Goal: Task Accomplishment & Management: Complete application form

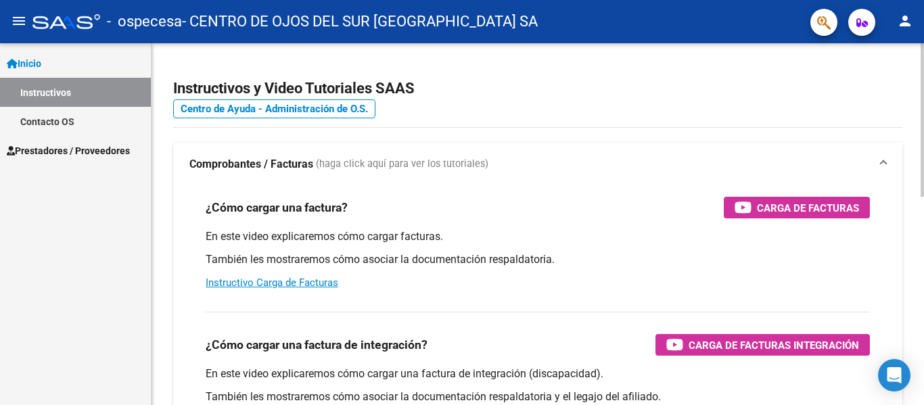
click at [549, 78] on h2 "Instructivos y Video Tutoriales SAAS" at bounding box center [537, 89] width 729 height 26
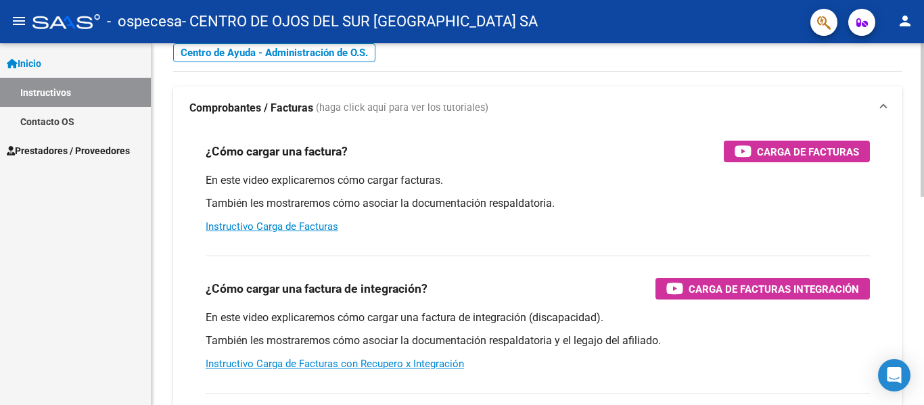
scroll to position [81, 0]
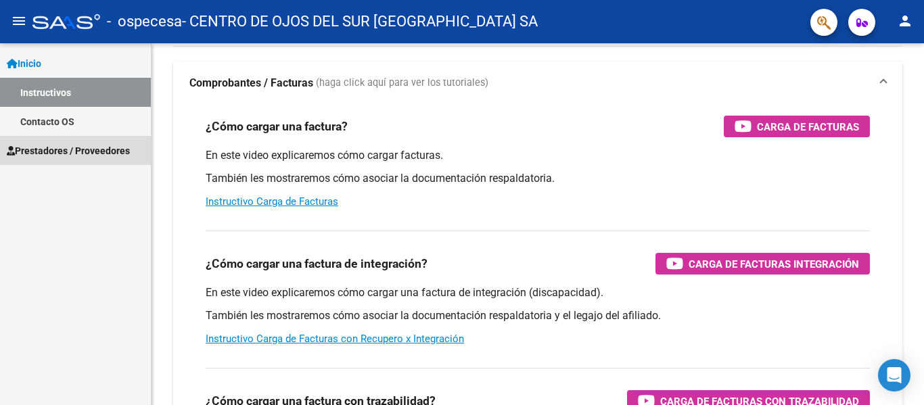
click at [68, 146] on span "Prestadores / Proveedores" at bounding box center [68, 150] width 123 height 15
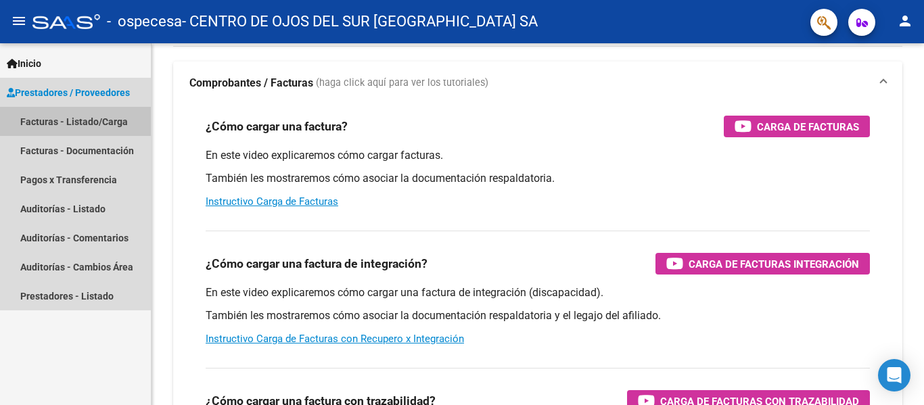
click at [75, 123] on link "Facturas - Listado/Carga" at bounding box center [75, 121] width 151 height 29
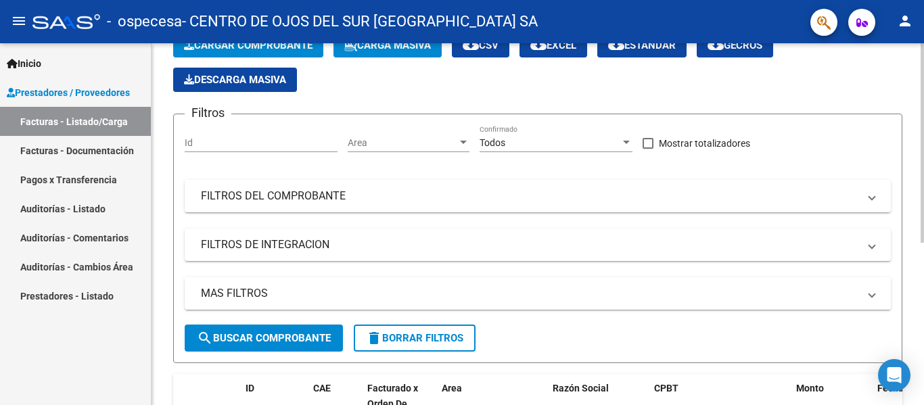
click at [394, 104] on app-list-header "PRESTADORES -> Listado de CPBTs Emitidos por Prestadores / Proveedores (alt+q) …" at bounding box center [537, 181] width 729 height 365
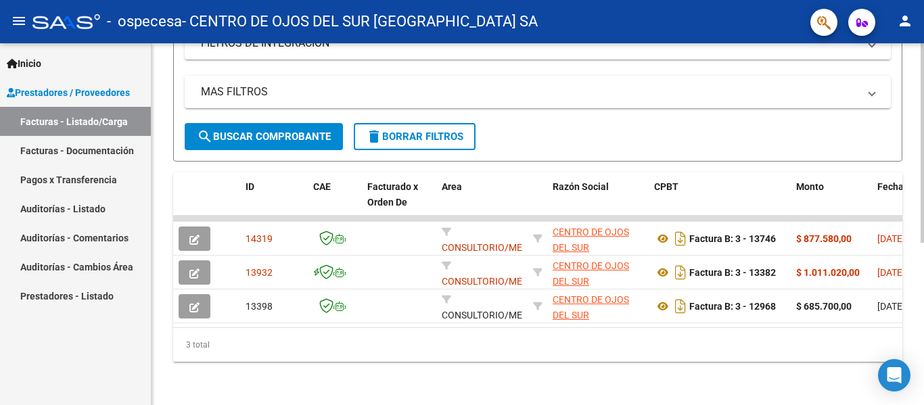
scroll to position [294, 0]
click at [850, 317] on datatable-body "14319 CONSULTORIO/MEDICOS CENTRO DE [GEOGRAPHIC_DATA] SA 30708197951 Factura B:…" at bounding box center [537, 272] width 729 height 112
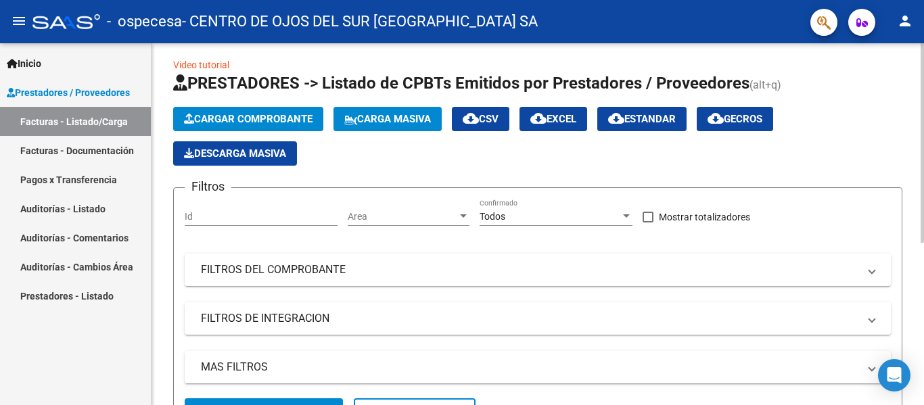
scroll to position [0, 0]
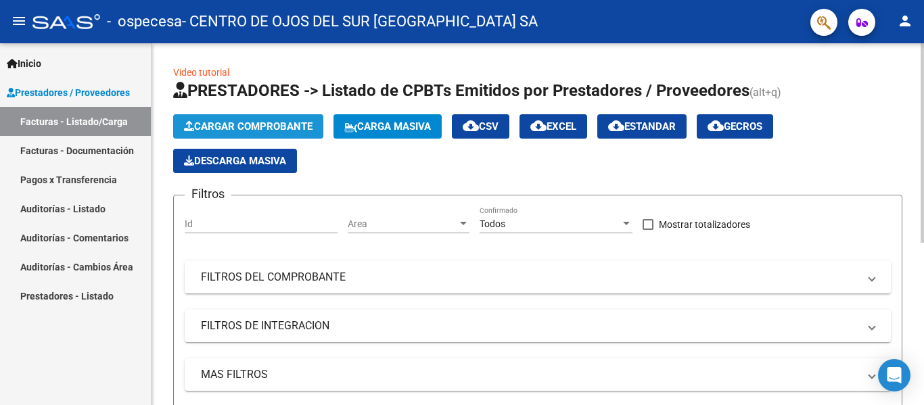
click at [263, 129] on span "Cargar Comprobante" at bounding box center [248, 126] width 129 height 12
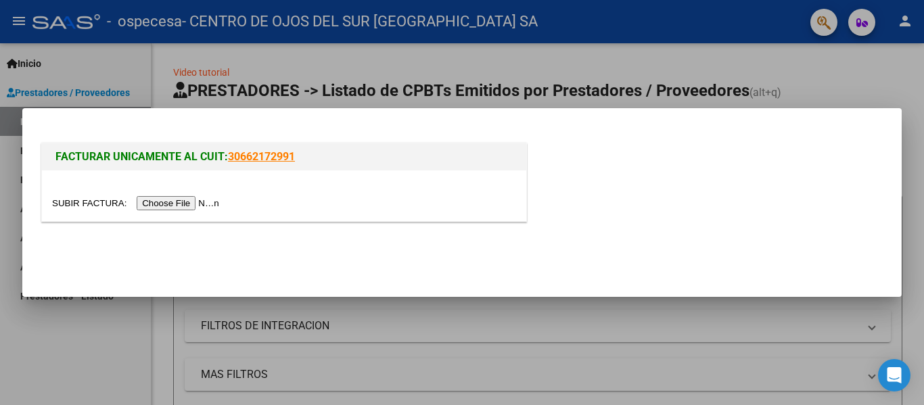
click at [192, 205] on input "file" at bounding box center [137, 203] width 171 height 14
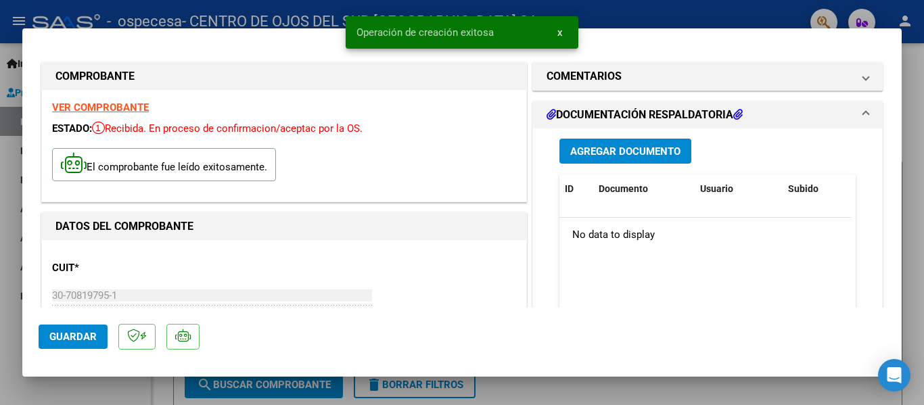
click at [431, 166] on div "El comprobante fue leído exitosamente." at bounding box center [284, 166] width 464 height 50
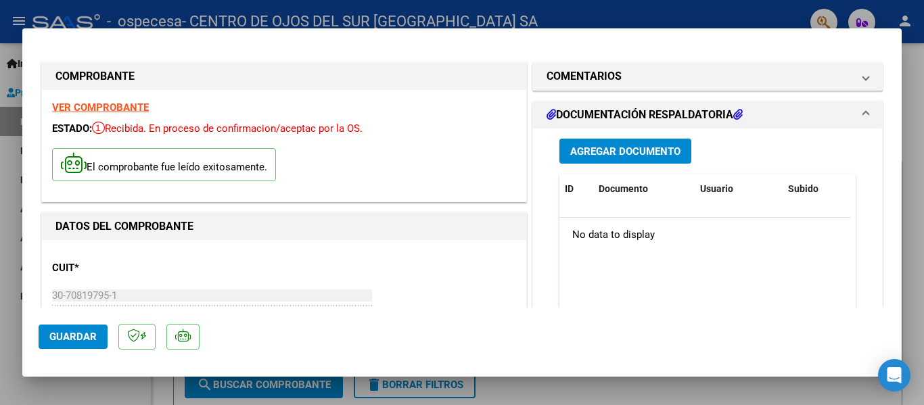
click at [661, 154] on span "Agregar Documento" at bounding box center [625, 151] width 110 height 12
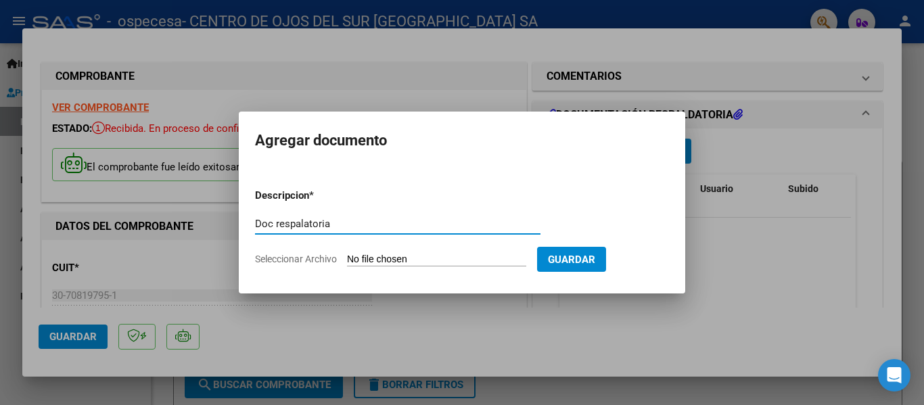
click at [309, 227] on input "Doc respalatoria" at bounding box center [398, 224] width 286 height 12
type input "Doc respalatoria"
click at [383, 256] on input "Seleccionar Archivo" at bounding box center [436, 260] width 179 height 13
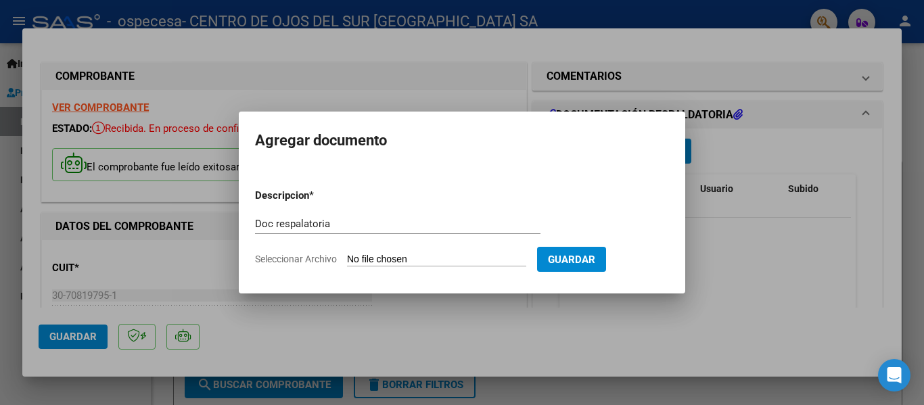
type input "C:\fakepath\Osvimed Documentacion 1.pdf"
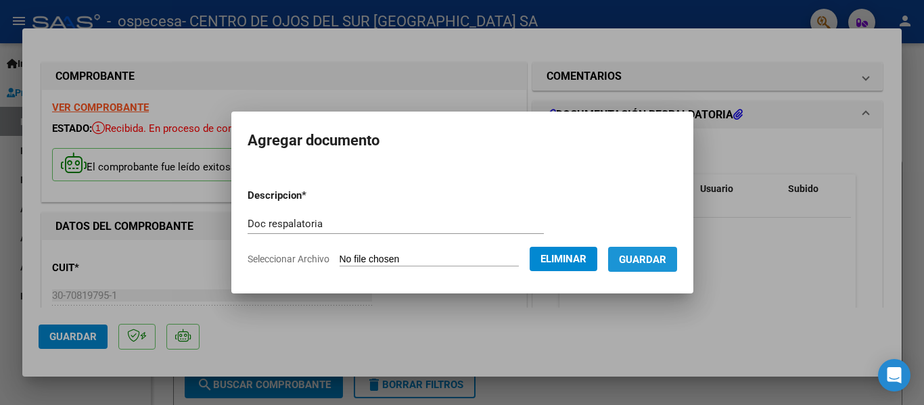
click at [662, 256] on span "Guardar" at bounding box center [642, 260] width 47 height 12
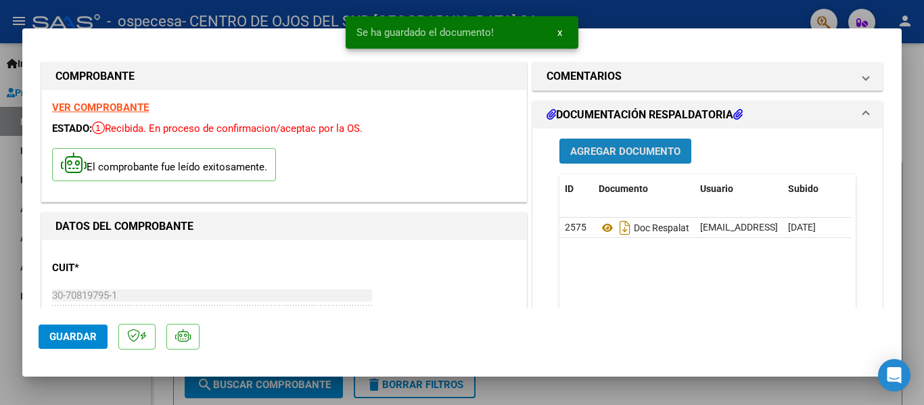
click at [625, 150] on span "Agregar Documento" at bounding box center [625, 151] width 110 height 12
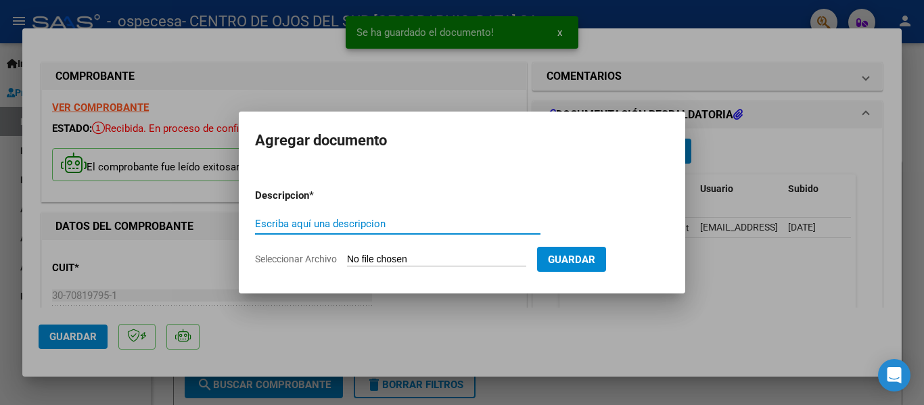
paste input "Doc respalatoria"
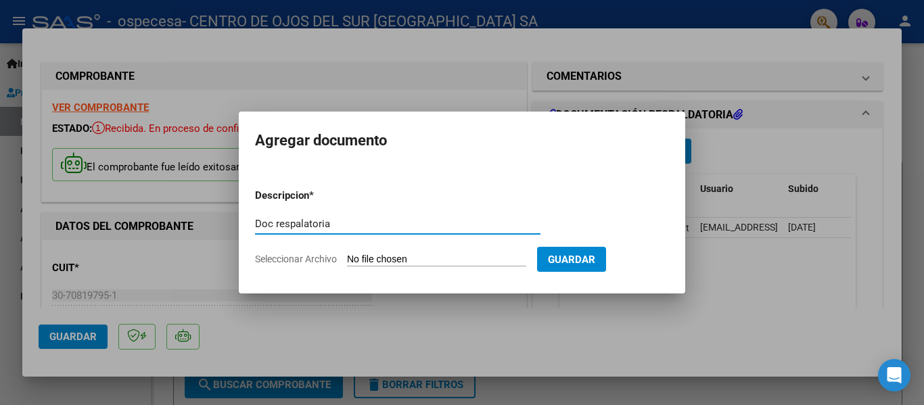
type input "Doc respalatoria"
click at [404, 261] on input "Seleccionar Archivo" at bounding box center [436, 260] width 179 height 13
type input "C:\fakepath\Osvimed Documentacion 2.pdf"
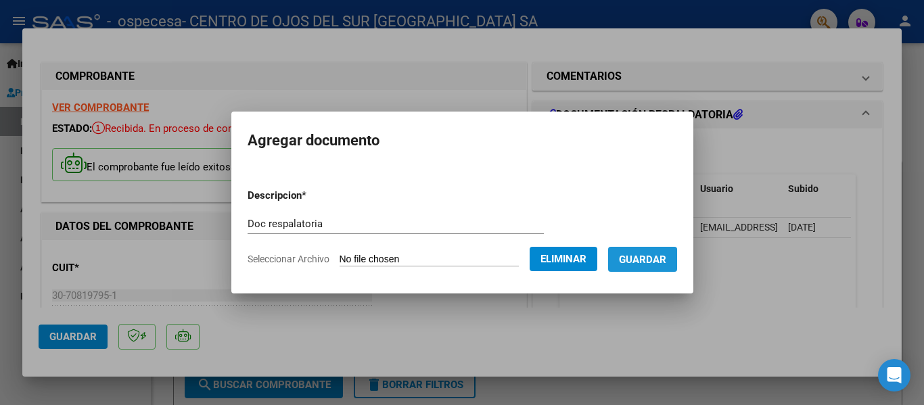
click at [650, 260] on span "Guardar" at bounding box center [642, 260] width 47 height 12
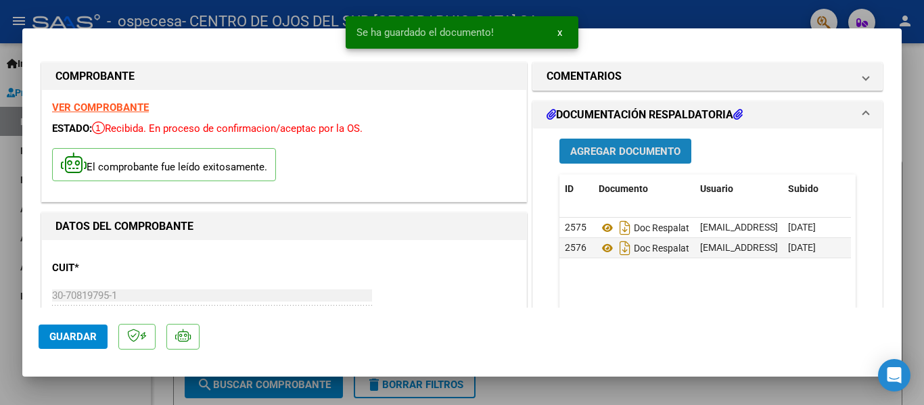
click at [625, 150] on span "Agregar Documento" at bounding box center [625, 151] width 110 height 12
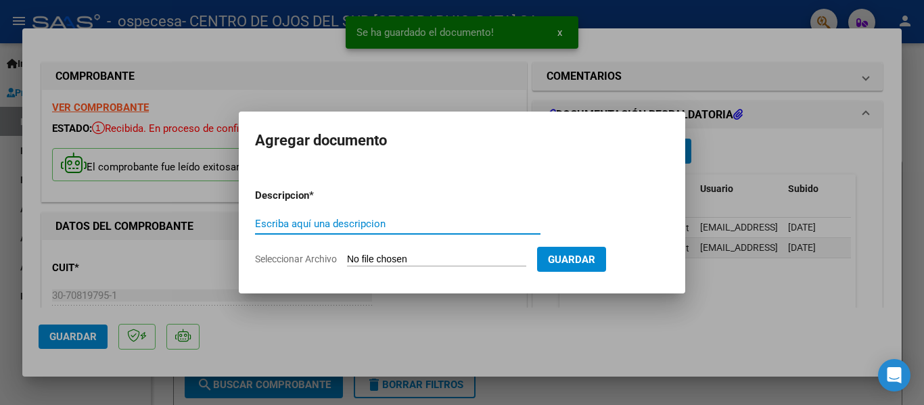
paste input "Doc respalatoria"
type input "Doc respalatoria"
click at [404, 259] on input "Seleccionar Archivo" at bounding box center [436, 260] width 179 height 13
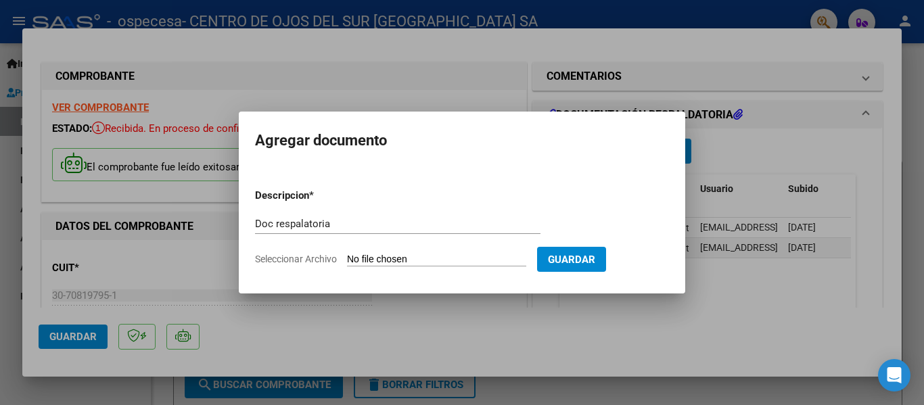
type input "C:\fakepath\Osvimed Documentacion 3.pdf"
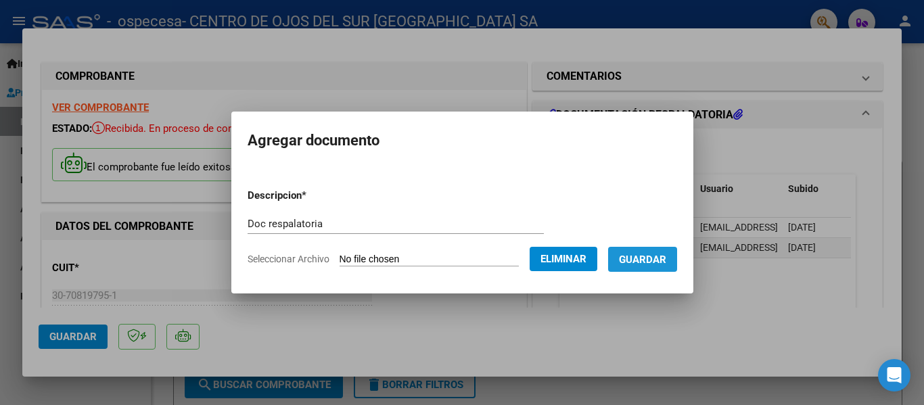
click at [666, 265] on span "Guardar" at bounding box center [642, 260] width 47 height 12
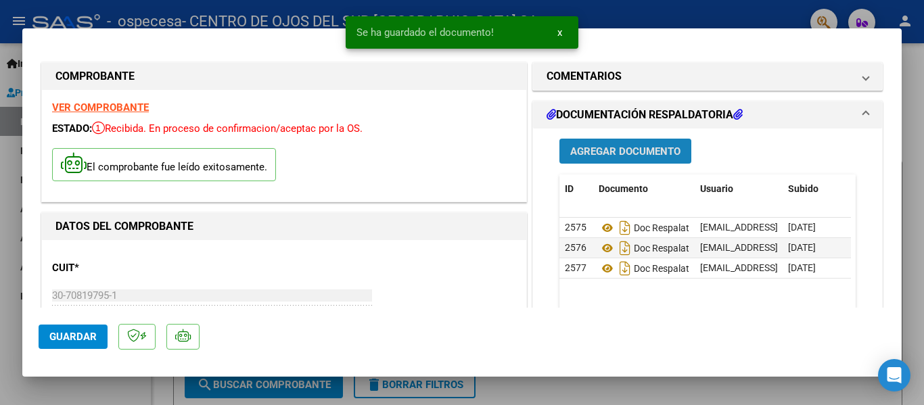
click at [586, 148] on span "Agregar Documento" at bounding box center [625, 151] width 110 height 12
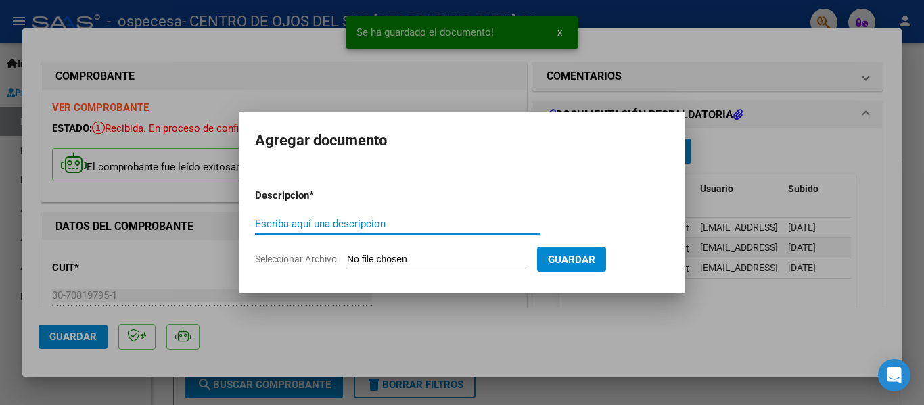
paste input "Doc respalatoria"
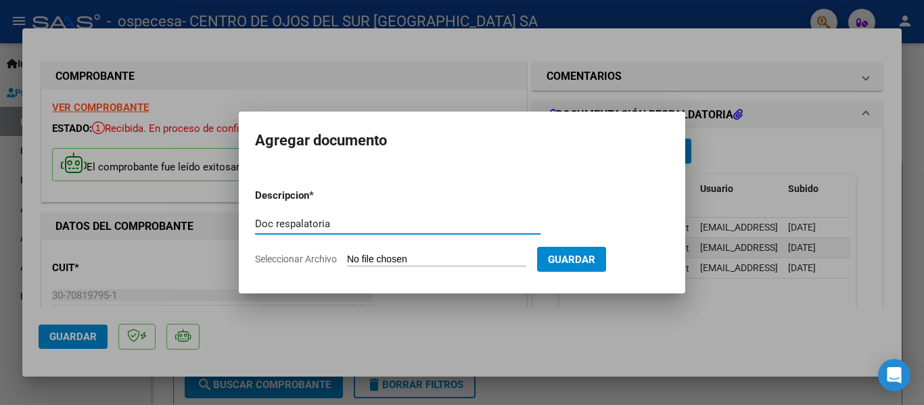
type input "Doc respalatoria"
click at [428, 254] on input "Seleccionar Archivo" at bounding box center [436, 260] width 179 height 13
type input "C:\fakepath\Osvimed Documentacion.pdf"
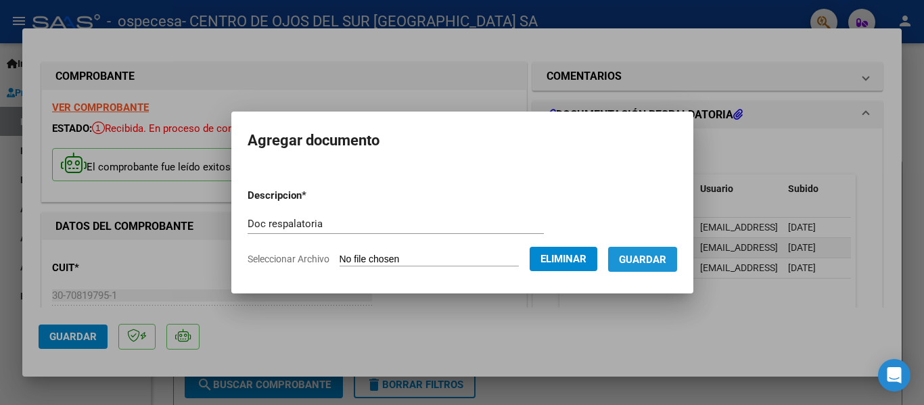
click at [650, 261] on span "Guardar" at bounding box center [642, 260] width 47 height 12
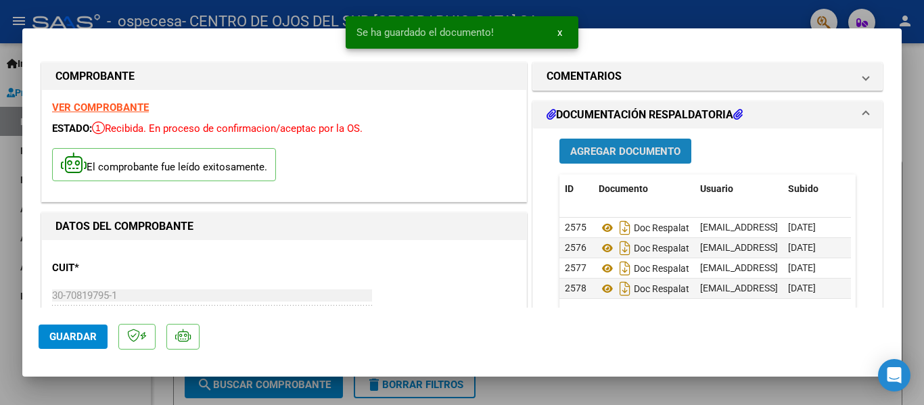
click at [663, 148] on span "Agregar Documento" at bounding box center [625, 151] width 110 height 12
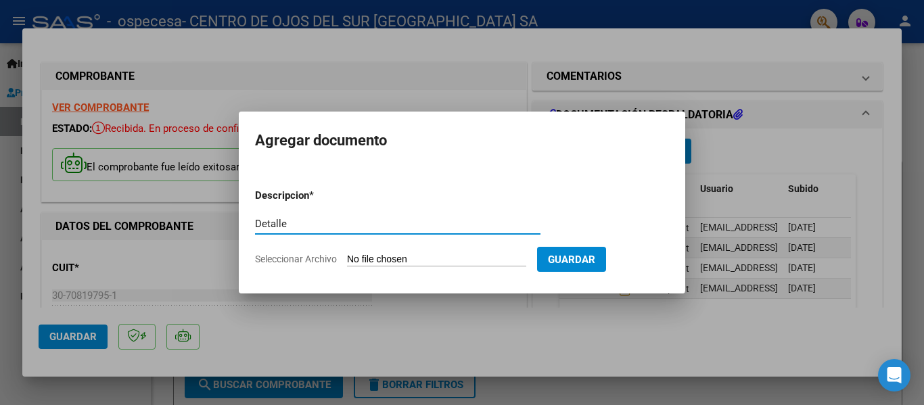
type input "Detalle"
click at [440, 258] on input "Seleccionar Archivo" at bounding box center [436, 260] width 179 height 13
type input "C:\fakepath\Osvimed.xlsx"
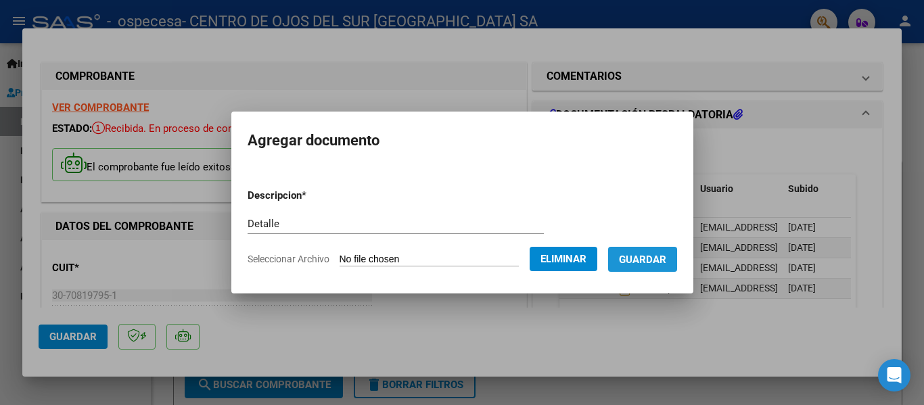
click at [652, 265] on span "Guardar" at bounding box center [642, 260] width 47 height 12
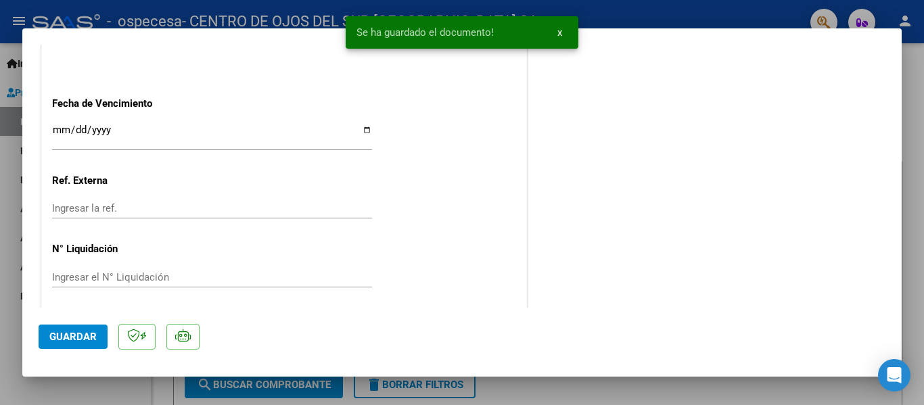
scroll to position [818, 0]
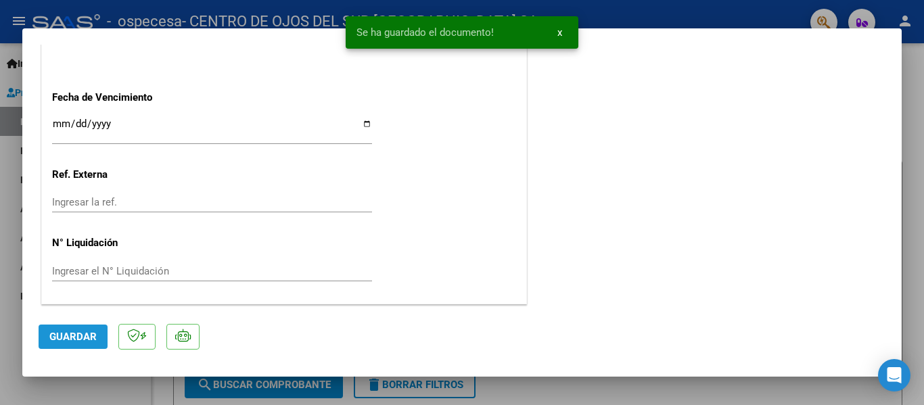
click at [70, 343] on span "Guardar" at bounding box center [72, 337] width 47 height 12
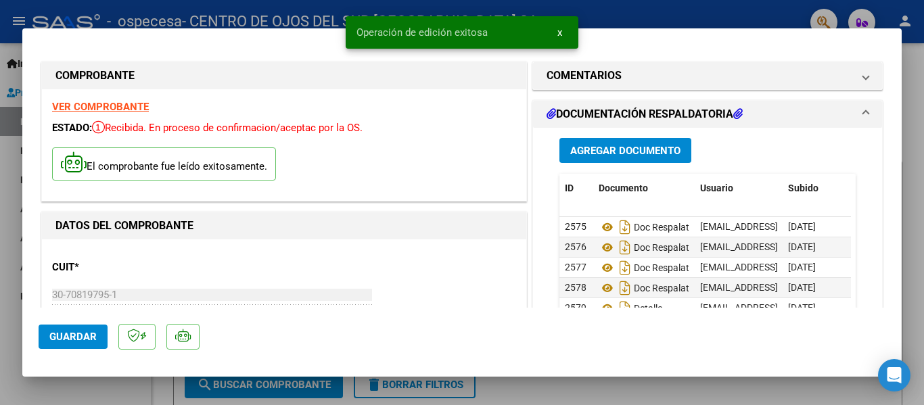
scroll to position [0, 0]
click at [910, 88] on div at bounding box center [462, 202] width 924 height 405
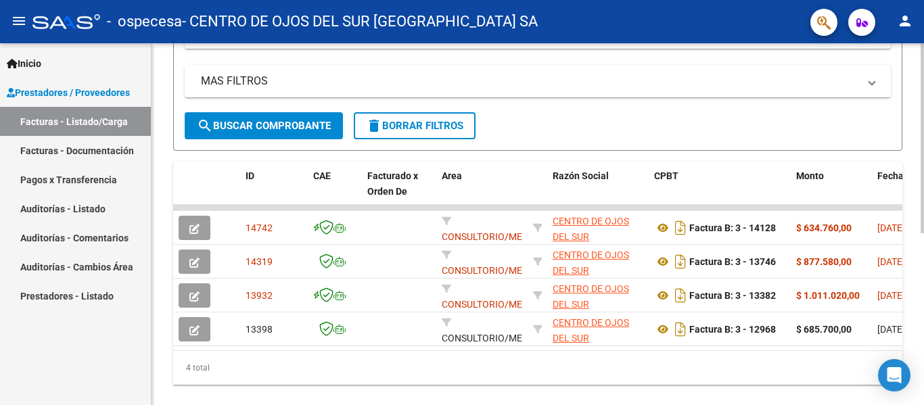
scroll to position [292, 0]
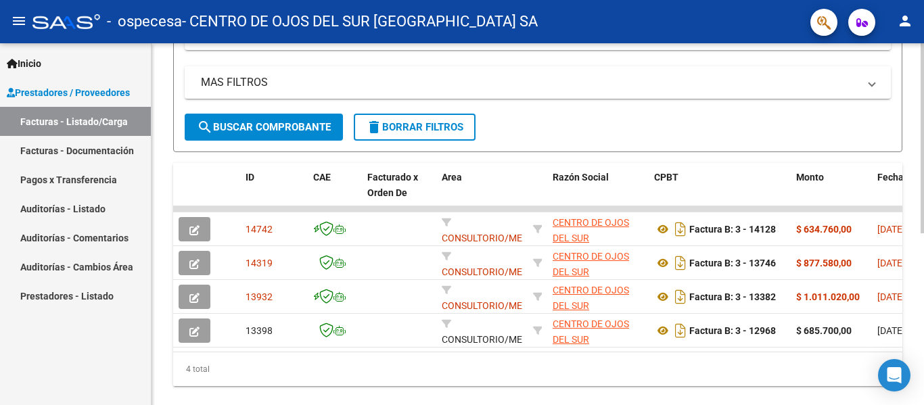
click at [913, 252] on div at bounding box center [922, 297] width 3 height 190
